Goal: Task Accomplishment & Management: Manage account settings

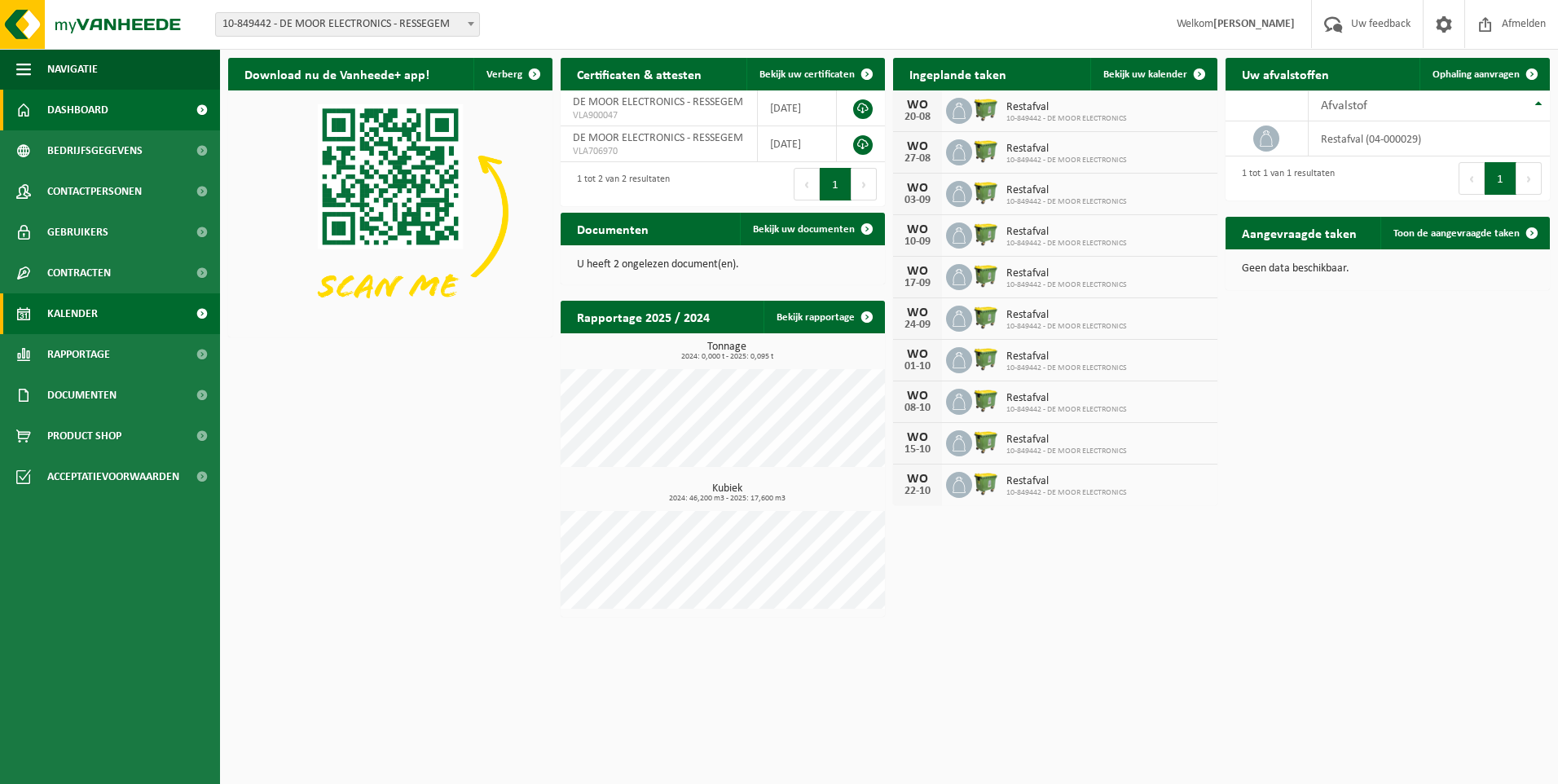
click at [127, 318] on link "Kalender" at bounding box center [110, 314] width 220 height 41
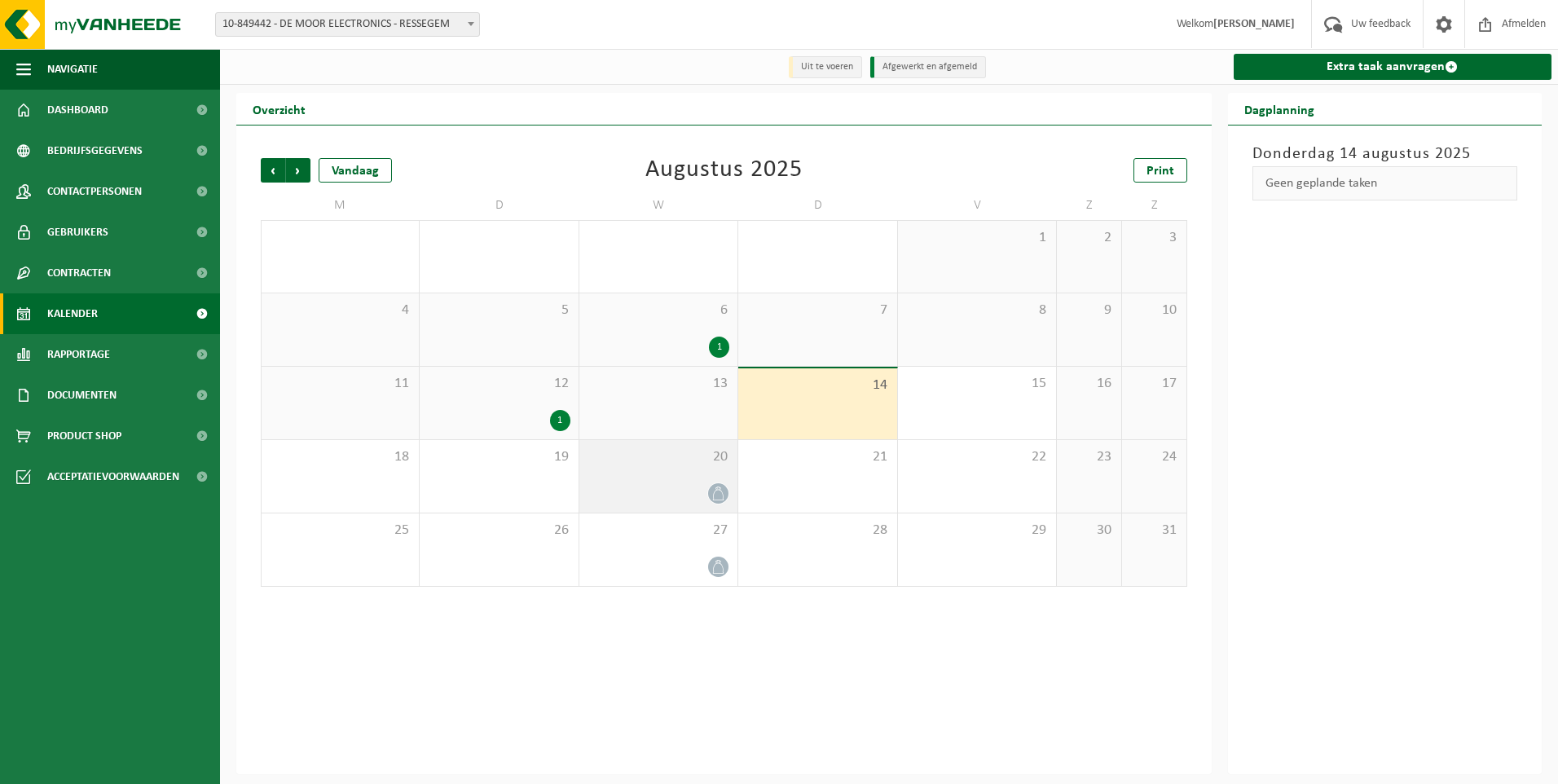
click at [664, 462] on span "20" at bounding box center [658, 457] width 142 height 18
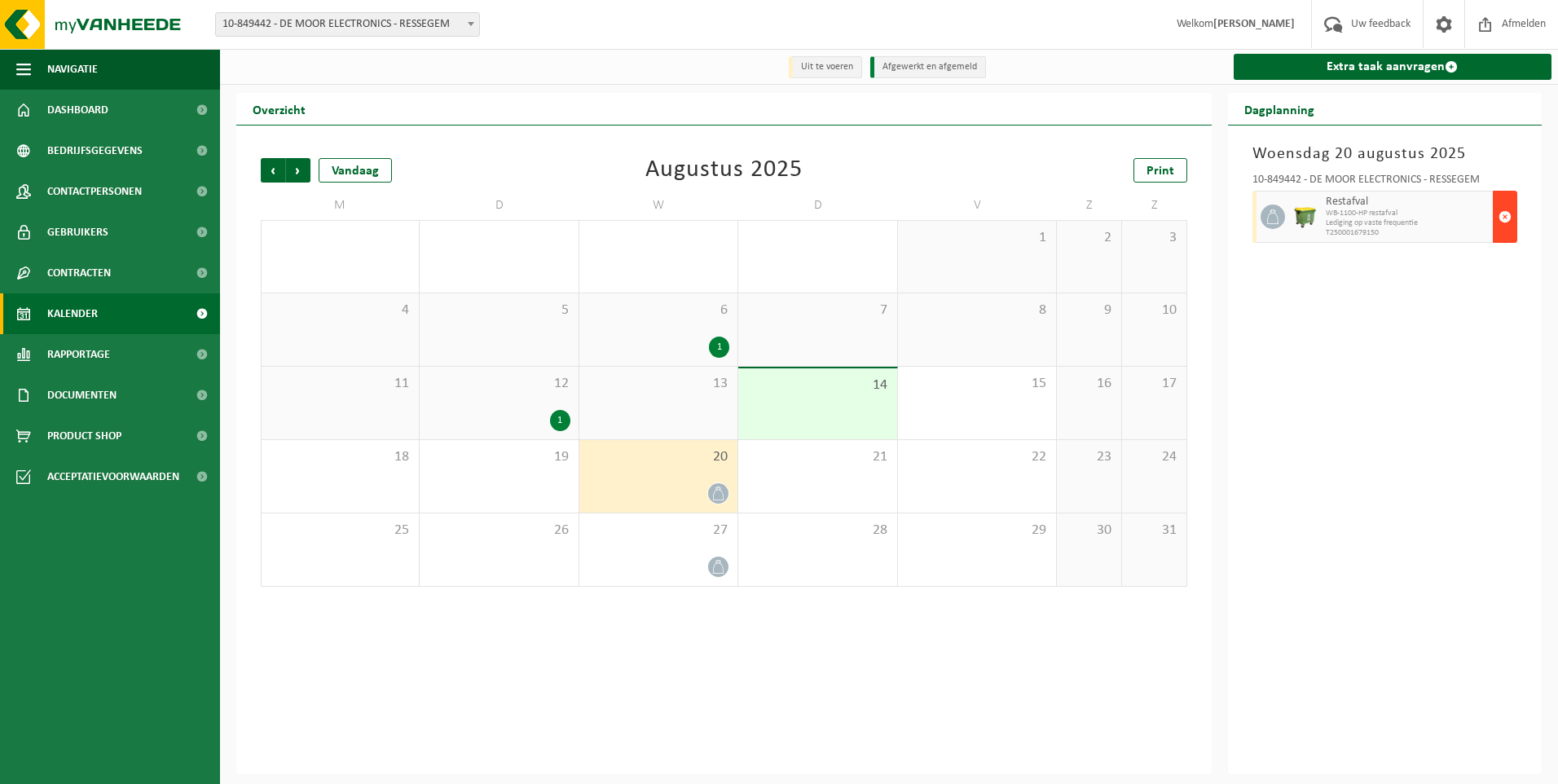
click at [1506, 216] on span "button" at bounding box center [1504, 217] width 13 height 33
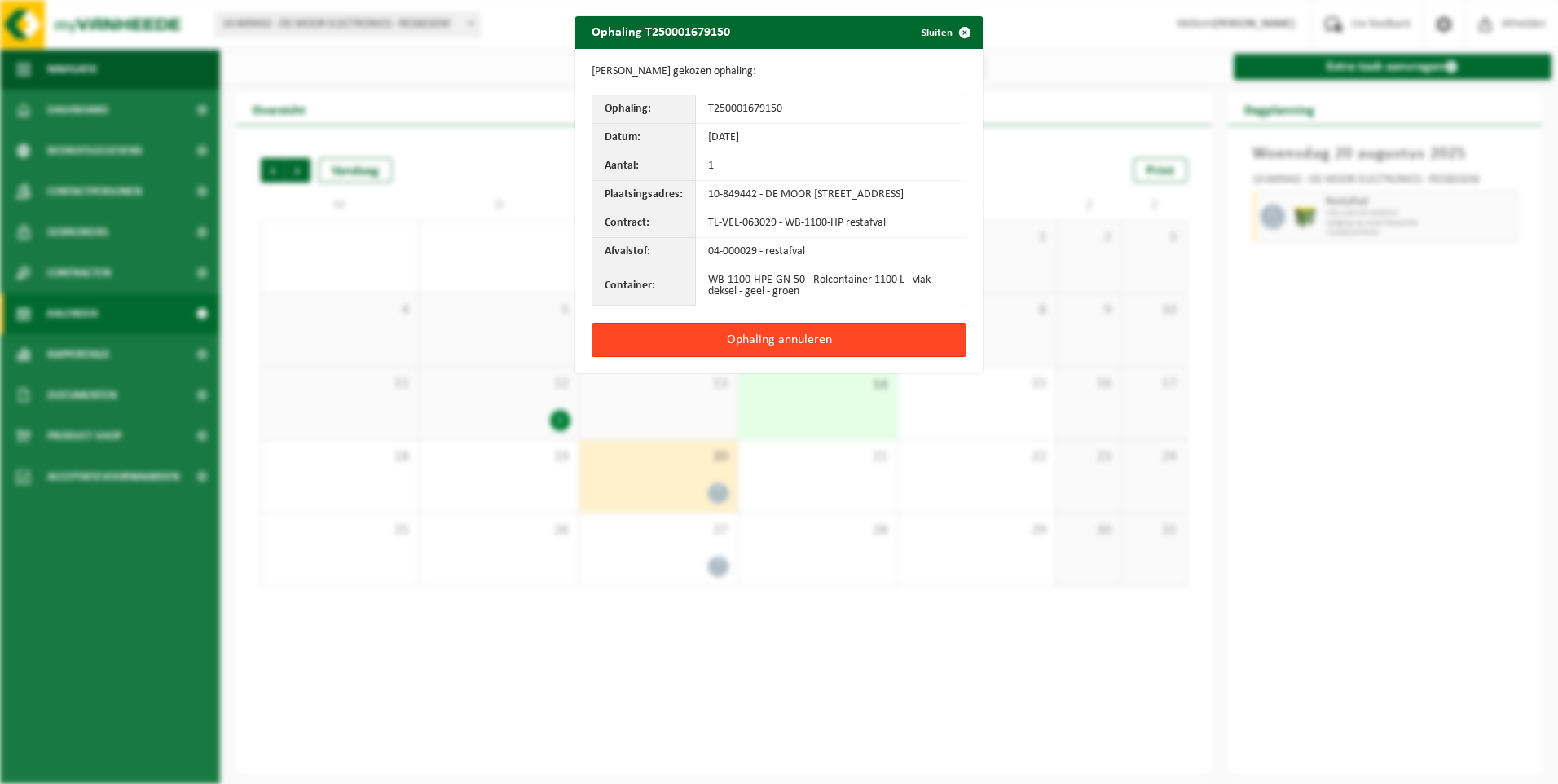
click at [741, 346] on button "Ophaling annuleren" at bounding box center [779, 340] width 375 height 34
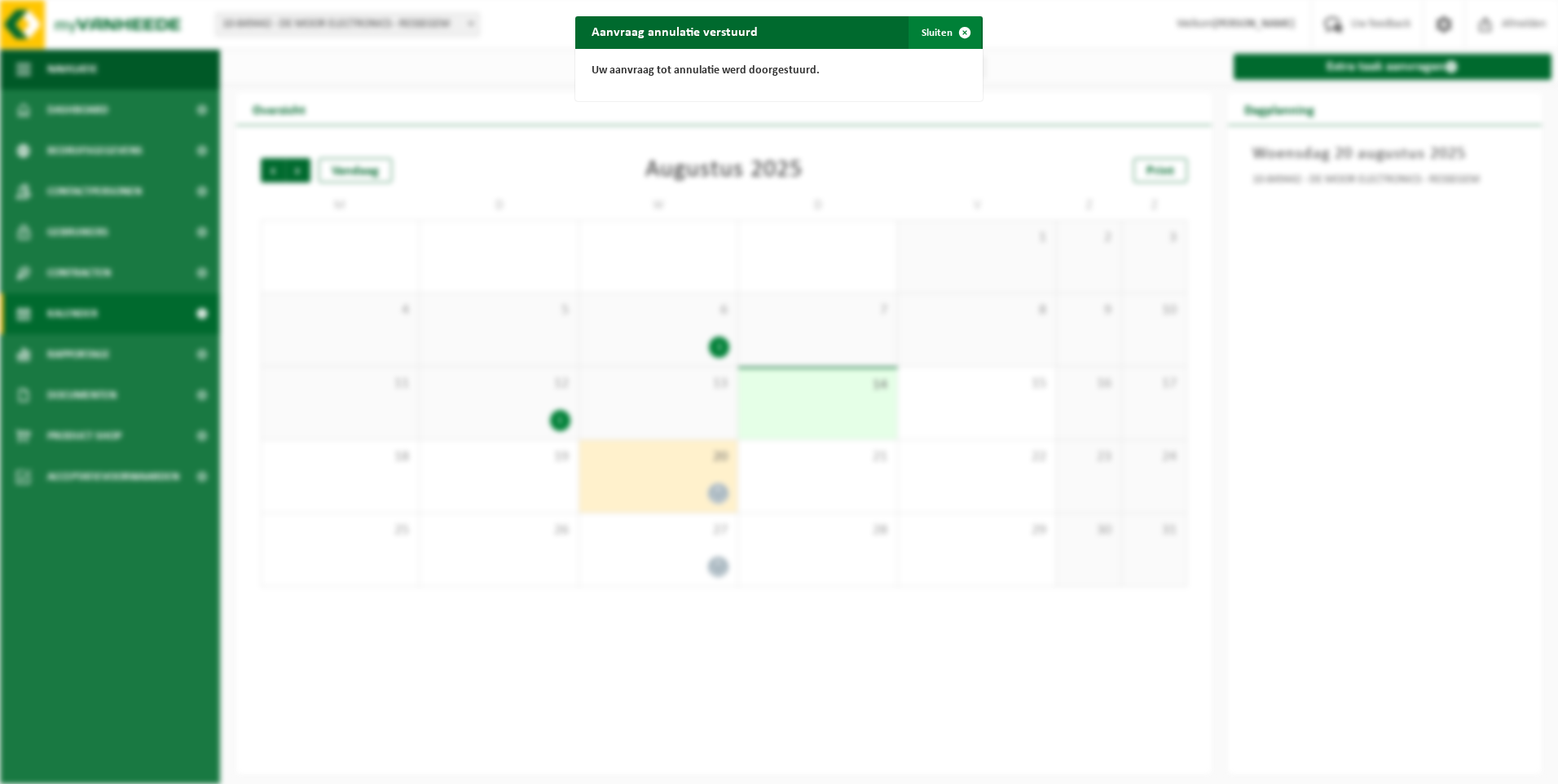
click at [959, 30] on span "button" at bounding box center [965, 33] width 33 height 33
